Goal: Navigation & Orientation: Find specific page/section

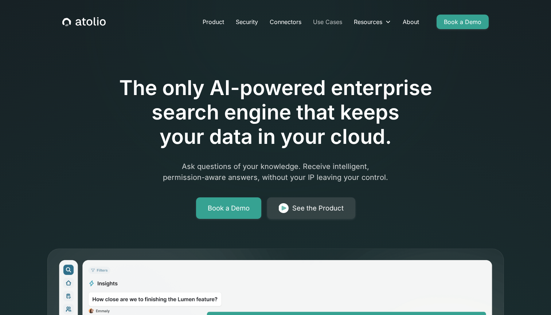
click at [330, 23] on link "Use Cases" at bounding box center [327, 22] width 41 height 15
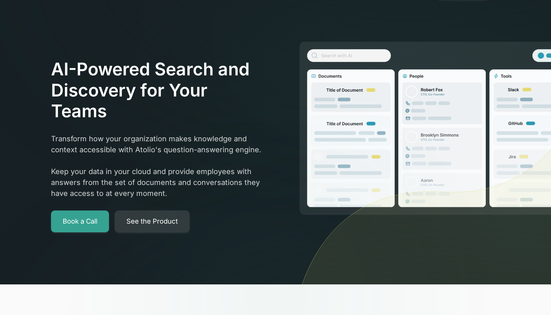
scroll to position [37, 0]
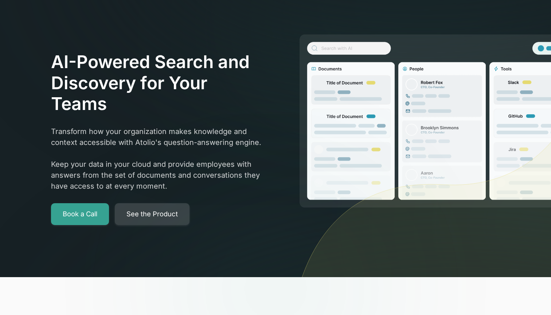
click at [161, 219] on link "See the Product" at bounding box center [152, 214] width 75 height 22
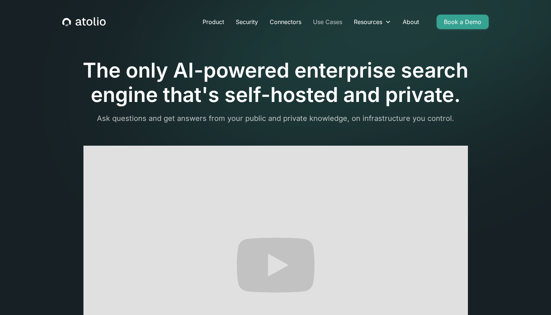
click at [332, 23] on link "Use Cases" at bounding box center [327, 22] width 41 height 15
